Goal: Task Accomplishment & Management: Use online tool/utility

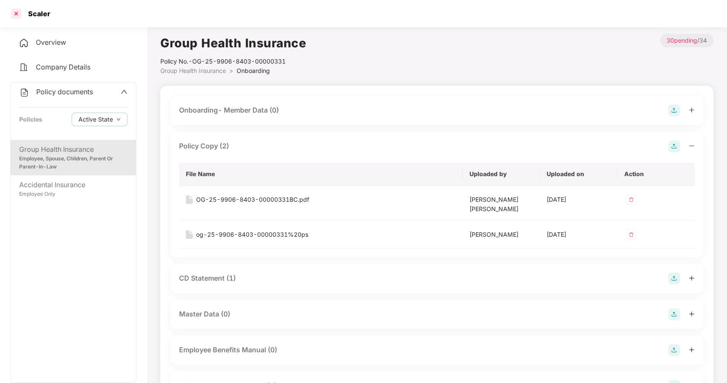
click at [17, 12] on div at bounding box center [16, 14] width 14 height 14
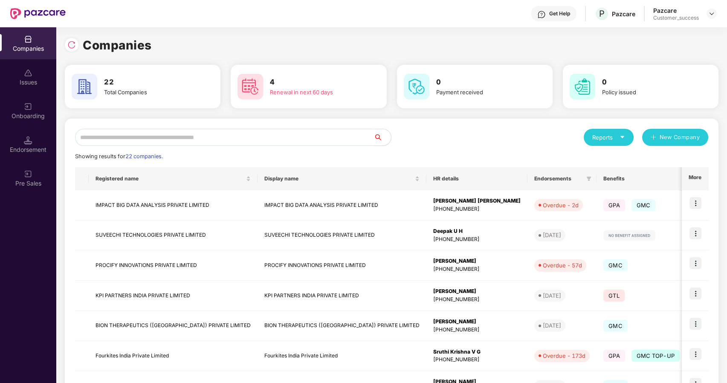
click at [170, 138] on input "text" at bounding box center [224, 137] width 299 height 17
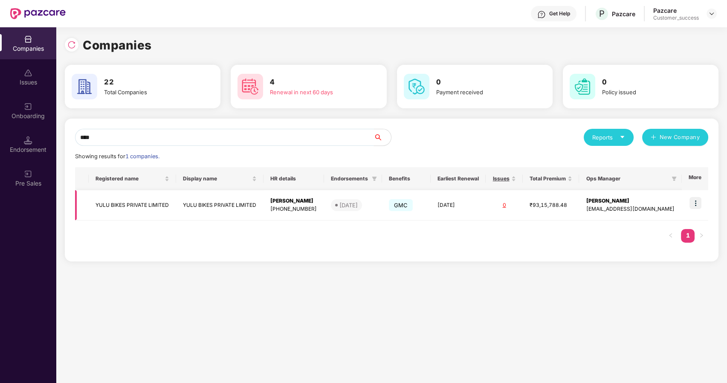
type input "****"
click at [694, 201] on img at bounding box center [695, 203] width 12 height 12
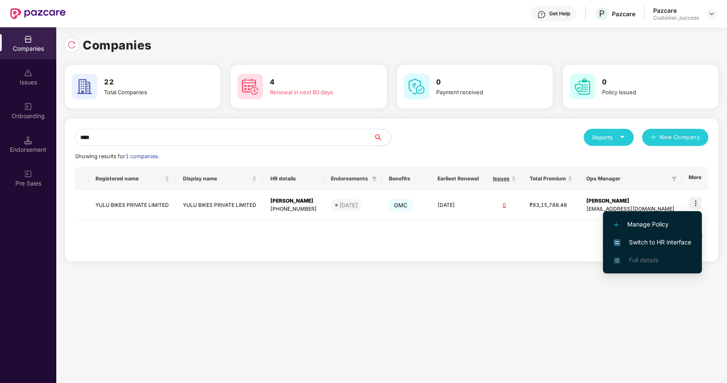
click at [643, 241] on span "Switch to HR interface" at bounding box center [653, 242] width 78 height 9
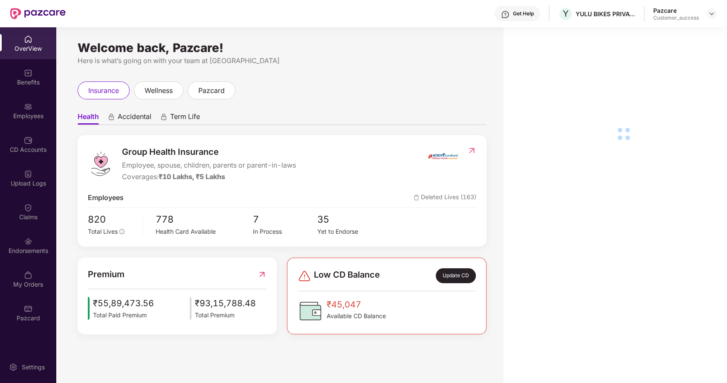
click at [39, 111] on div "Employees" at bounding box center [28, 111] width 56 height 32
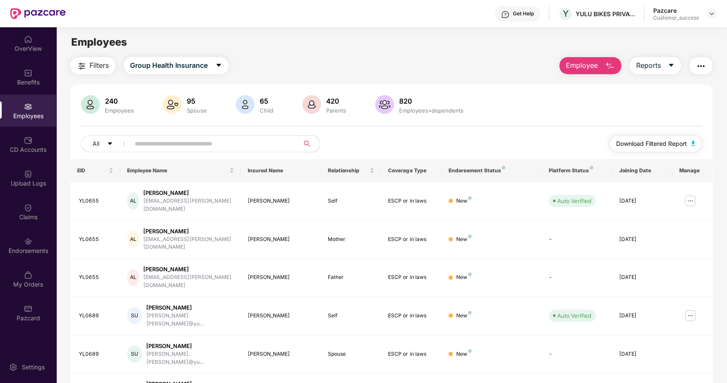
click at [640, 145] on span "Download Filtered Report" at bounding box center [651, 143] width 71 height 9
